Goal: Task Accomplishment & Management: Complete application form

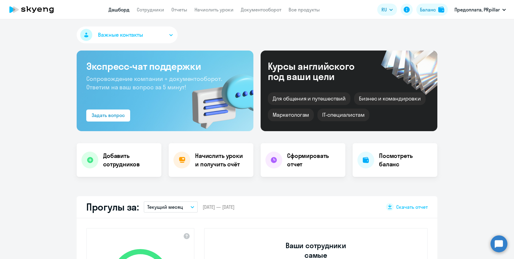
select select "30"
click at [155, 8] on link "Сотрудники" at bounding box center [150, 10] width 27 height 6
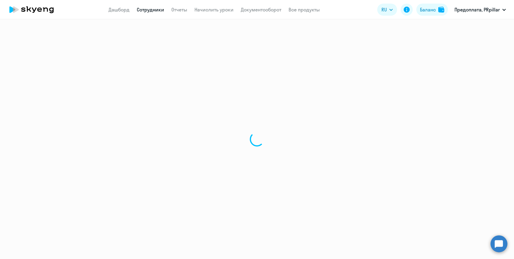
select select "30"
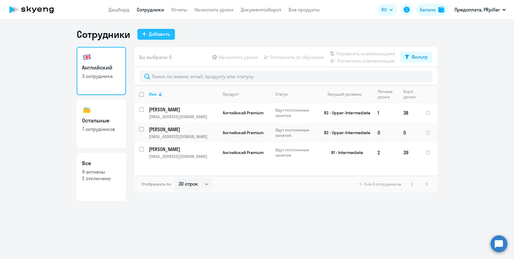
click at [160, 35] on div "Добавить" at bounding box center [159, 33] width 21 height 7
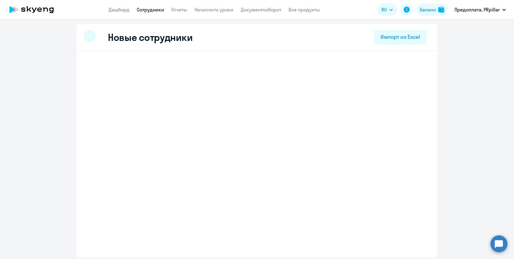
select select "english_adult_not_native_speaker_premium"
select select "2"
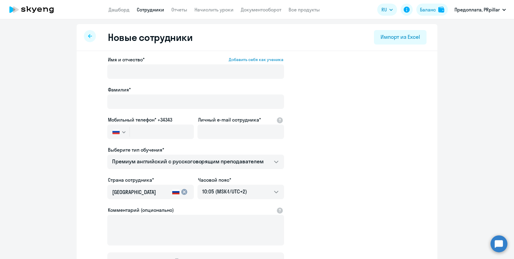
scroll to position [46, 0]
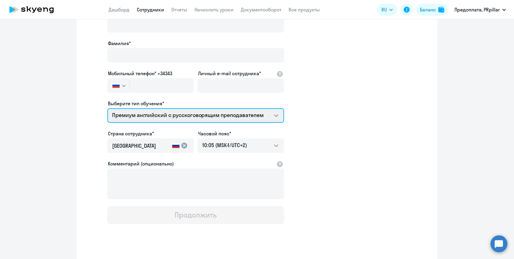
click at [200, 111] on select "Премиум английский с русскоговорящим преподавателем Screening Test Talks 15 мин…" at bounding box center [195, 115] width 177 height 14
select select "english_adult_not_native_speaker_talks_15min"
click at [107, 108] on select "Премиум английский с русскоговорящим преподавателем Screening Test Talks 15 мин…" at bounding box center [195, 115] width 177 height 14
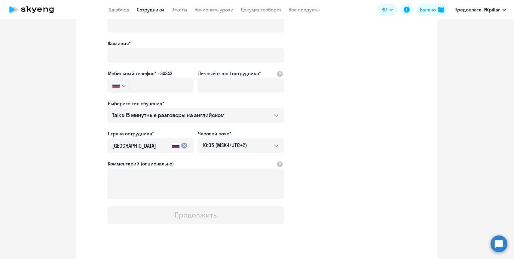
click at [328, 123] on app-new-student-form "Имя и отчество* Добавить себя как ученика [PERSON_NAME]* Мобильный телефон* +34…" at bounding box center [256, 117] width 341 height 214
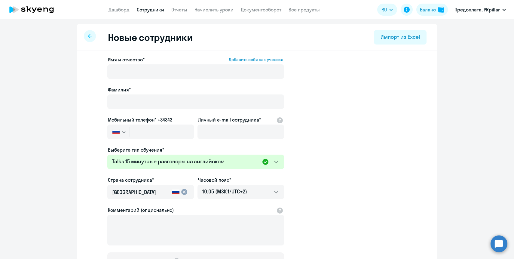
scroll to position [56, 0]
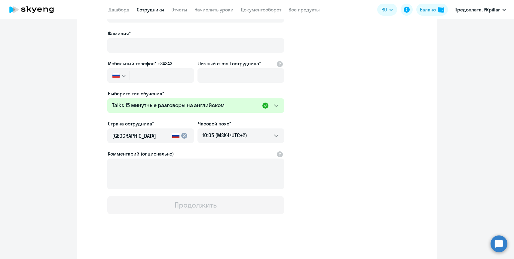
click at [321, 104] on app-new-student-form "Имя и отчество* Добавить себя как ученика [PERSON_NAME]* Мобильный телефон* +34…" at bounding box center [256, 107] width 341 height 214
